Goal: Check status: Check status

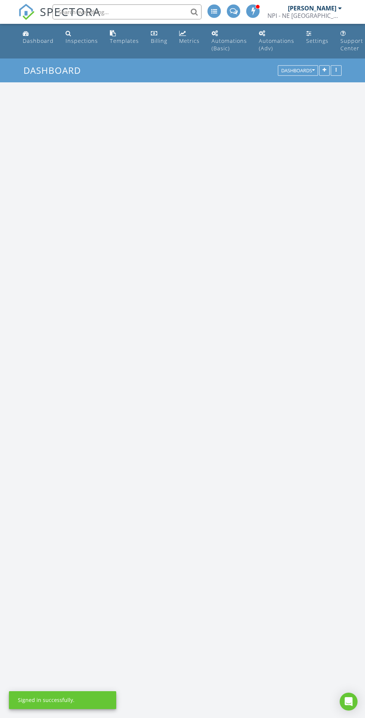
scroll to position [1274, 365]
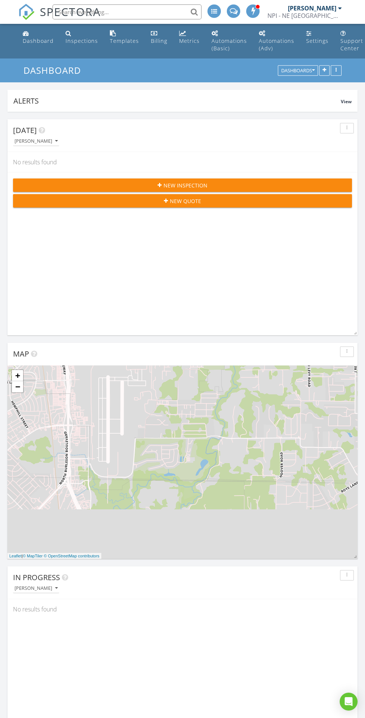
click at [84, 44] on div "Inspections" at bounding box center [82, 40] width 32 height 7
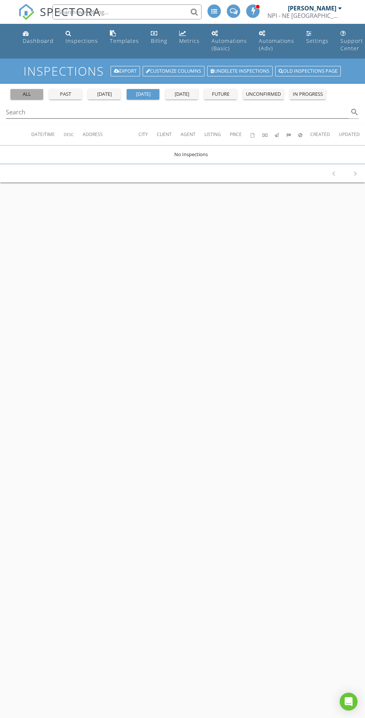
click at [29, 95] on div "all" at bounding box center [26, 94] width 27 height 7
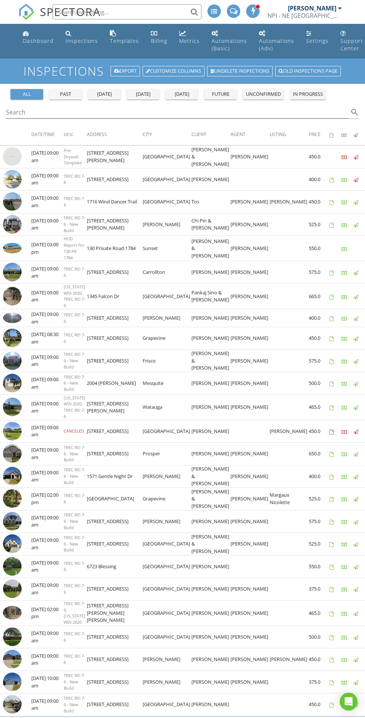
click at [12, 281] on img at bounding box center [12, 272] width 19 height 19
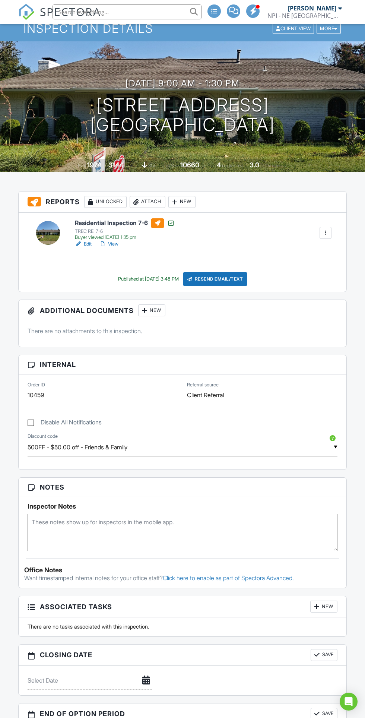
scroll to position [40, 0]
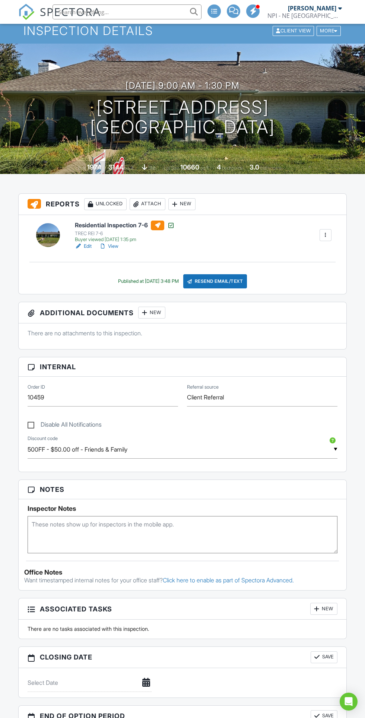
click at [114, 246] on link "View" at bounding box center [108, 246] width 19 height 7
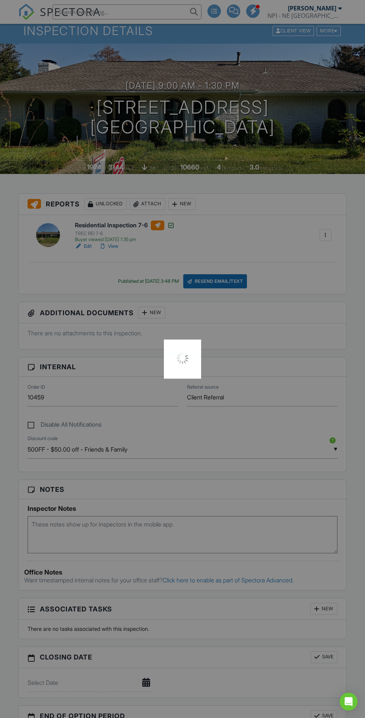
scroll to position [69, 0]
